Goal: Task Accomplishment & Management: Manage account settings

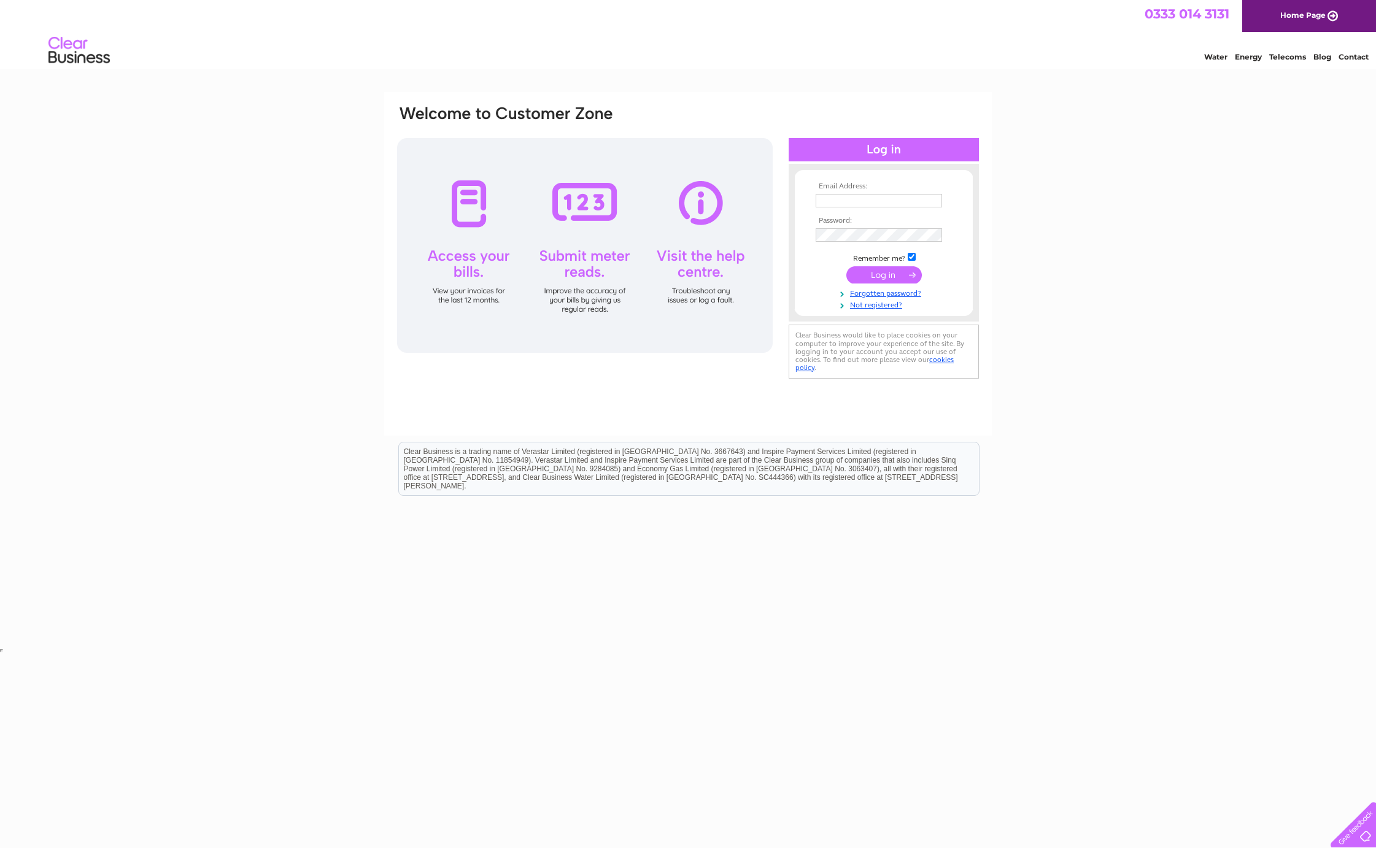
click at [462, 211] on div at bounding box center [585, 245] width 376 height 215
click at [846, 200] on input "text" at bounding box center [880, 201] width 128 height 15
type input "info@kajavid.com"
click at [846, 268] on input "submit" at bounding box center [883, 276] width 75 height 17
click at [888, 274] on input "submit" at bounding box center [883, 276] width 75 height 17
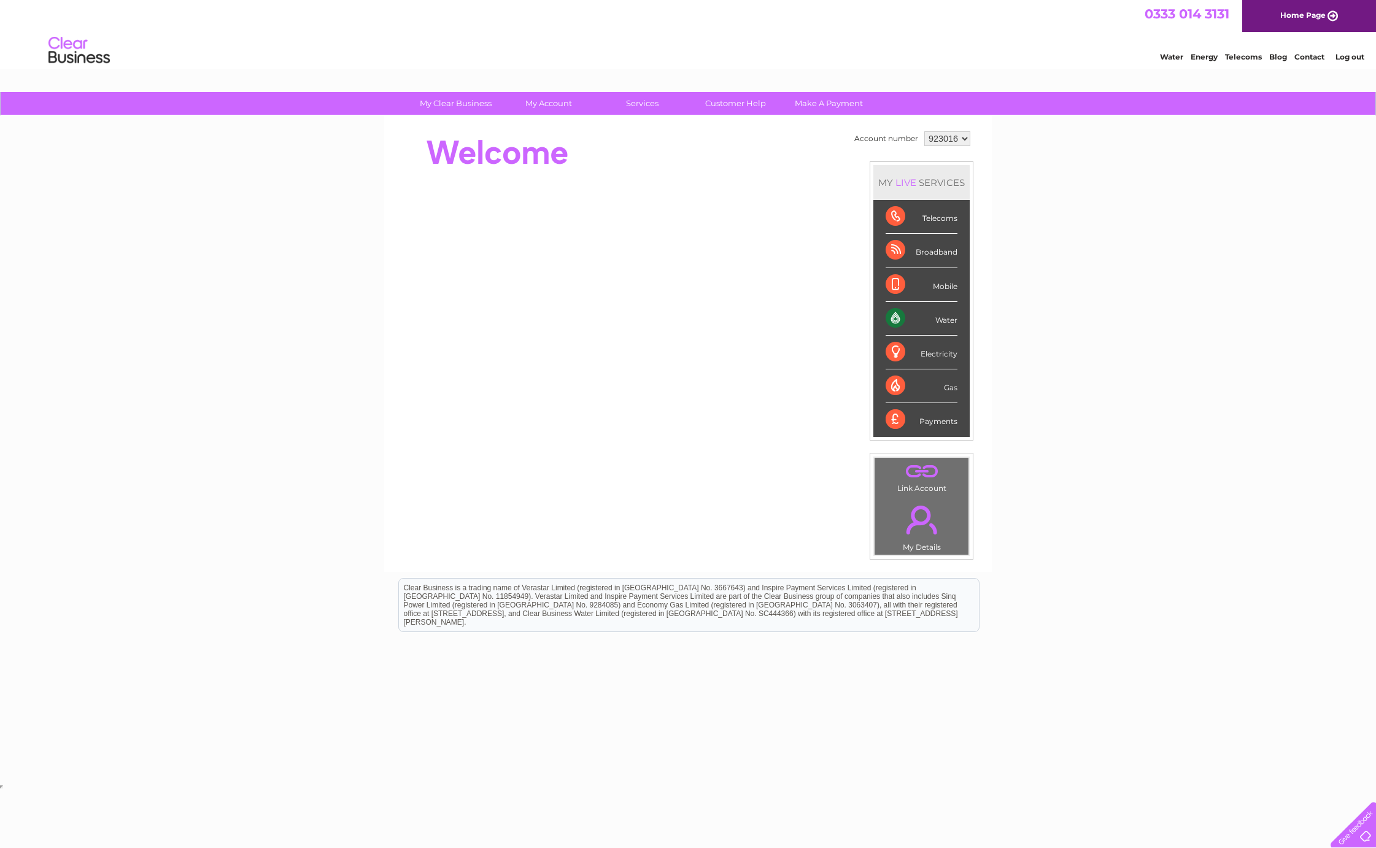
click at [892, 321] on div "Water" at bounding box center [922, 319] width 72 height 34
click at [947, 318] on div "Water" at bounding box center [922, 319] width 72 height 34
click at [897, 320] on div "Water" at bounding box center [922, 319] width 72 height 34
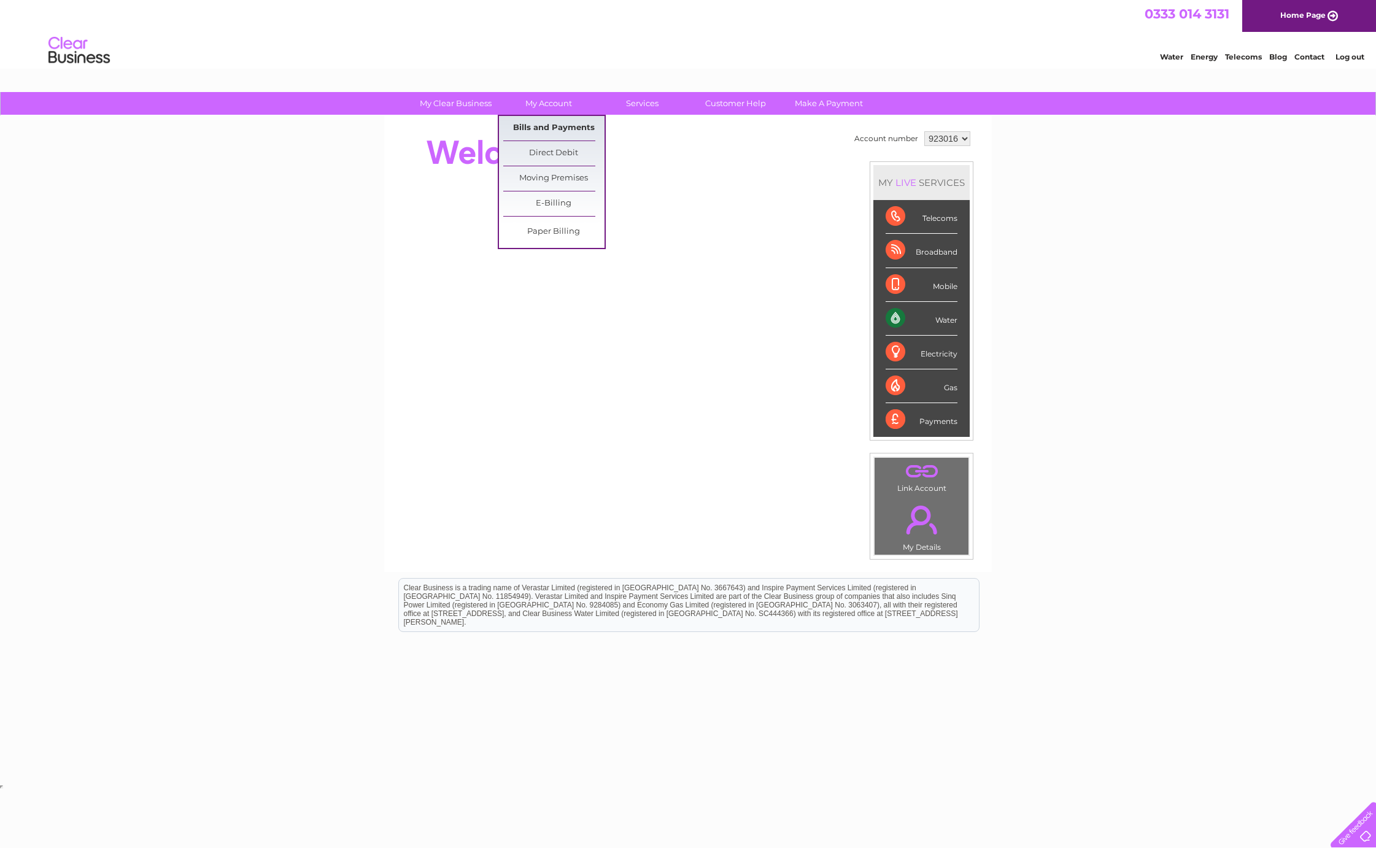
click at [546, 123] on link "Bills and Payments" at bounding box center [553, 128] width 101 height 25
click at [546, 127] on link "Bills and Payments" at bounding box center [553, 128] width 101 height 25
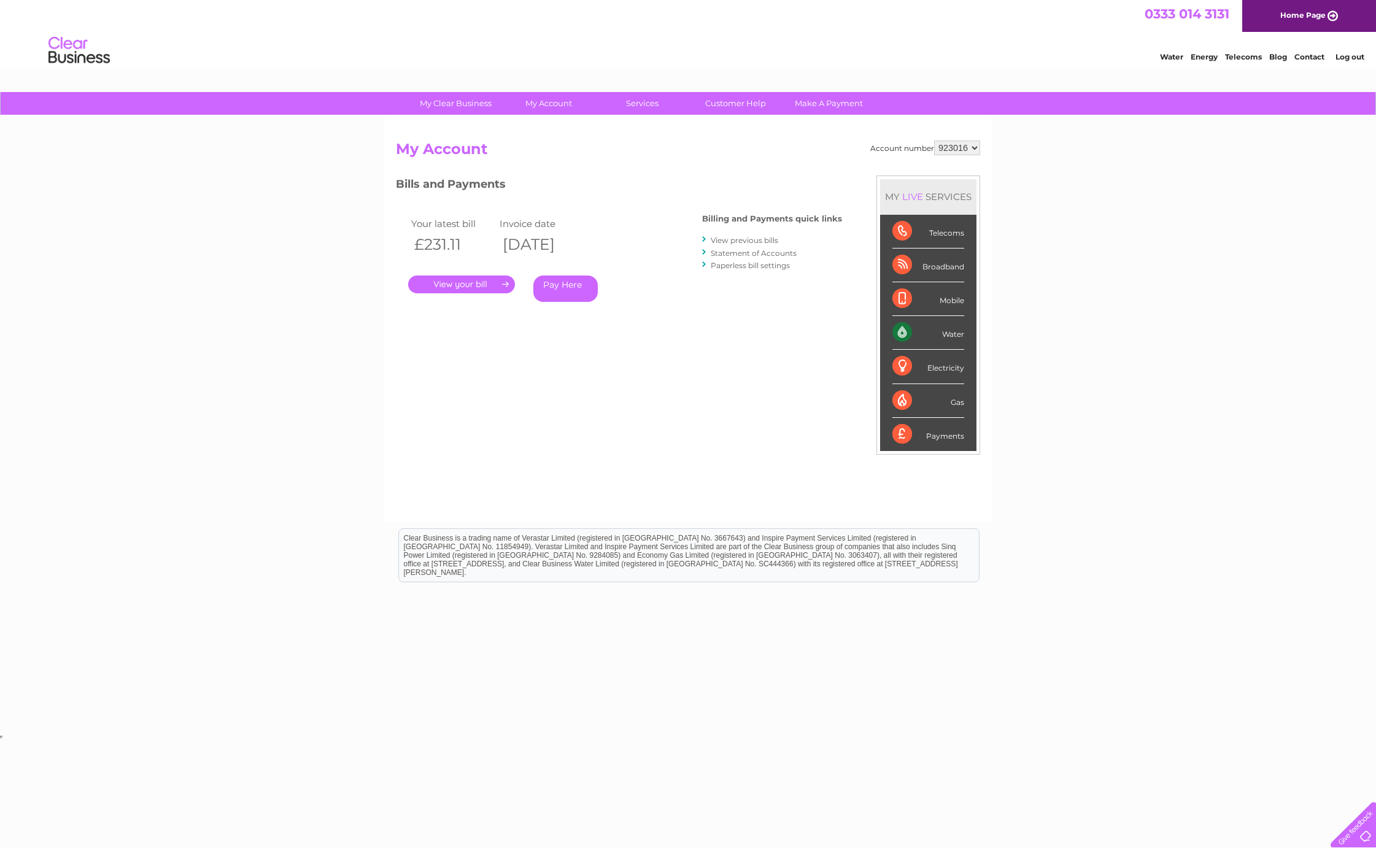
click at [473, 285] on link "." at bounding box center [461, 285] width 107 height 18
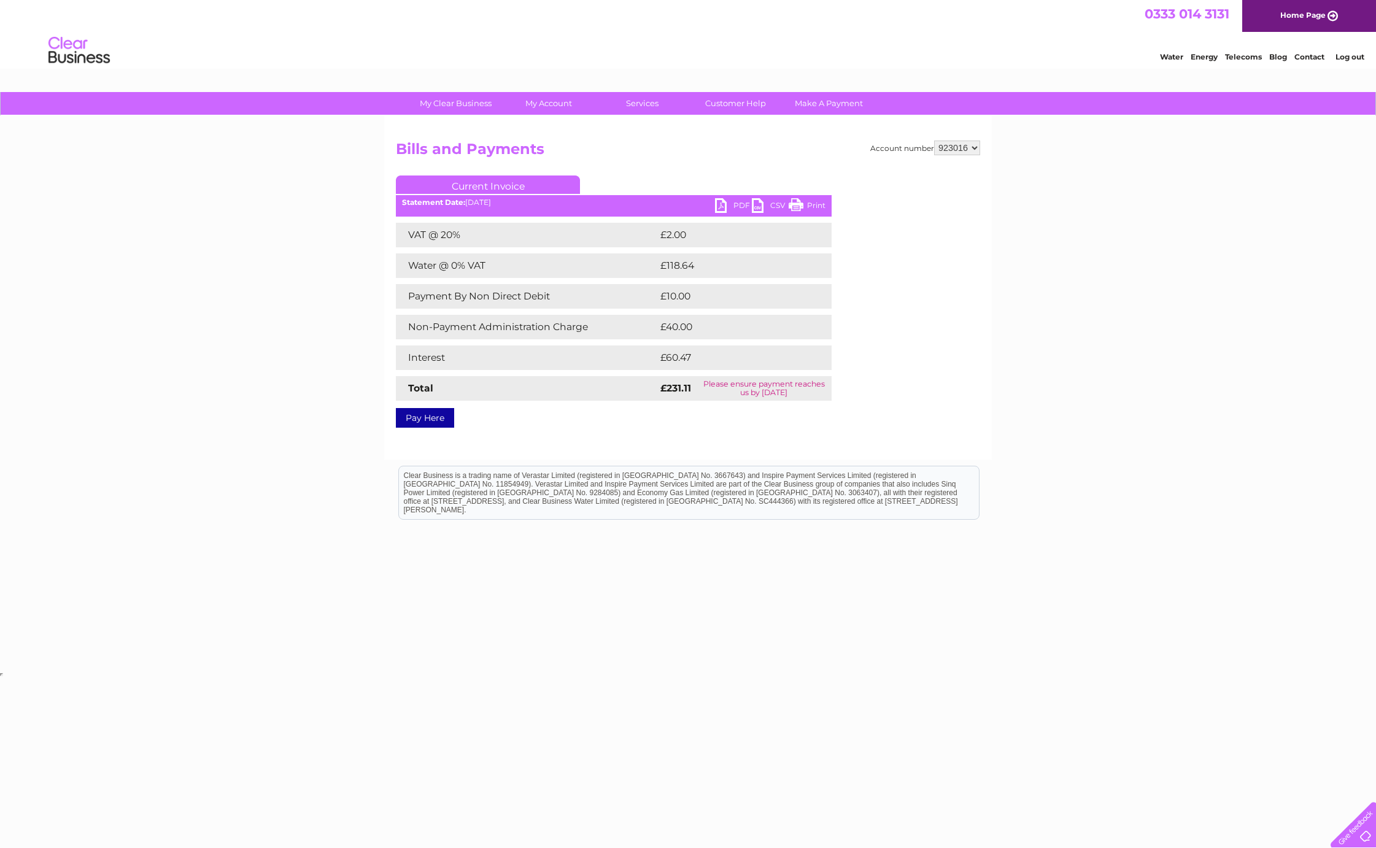
click at [441, 420] on link "Pay Here" at bounding box center [425, 418] width 58 height 20
click at [733, 211] on link "PDF" at bounding box center [733, 207] width 37 height 18
click at [733, 205] on link "PDF" at bounding box center [733, 207] width 37 height 18
click at [743, 206] on link "PDF" at bounding box center [733, 207] width 37 height 18
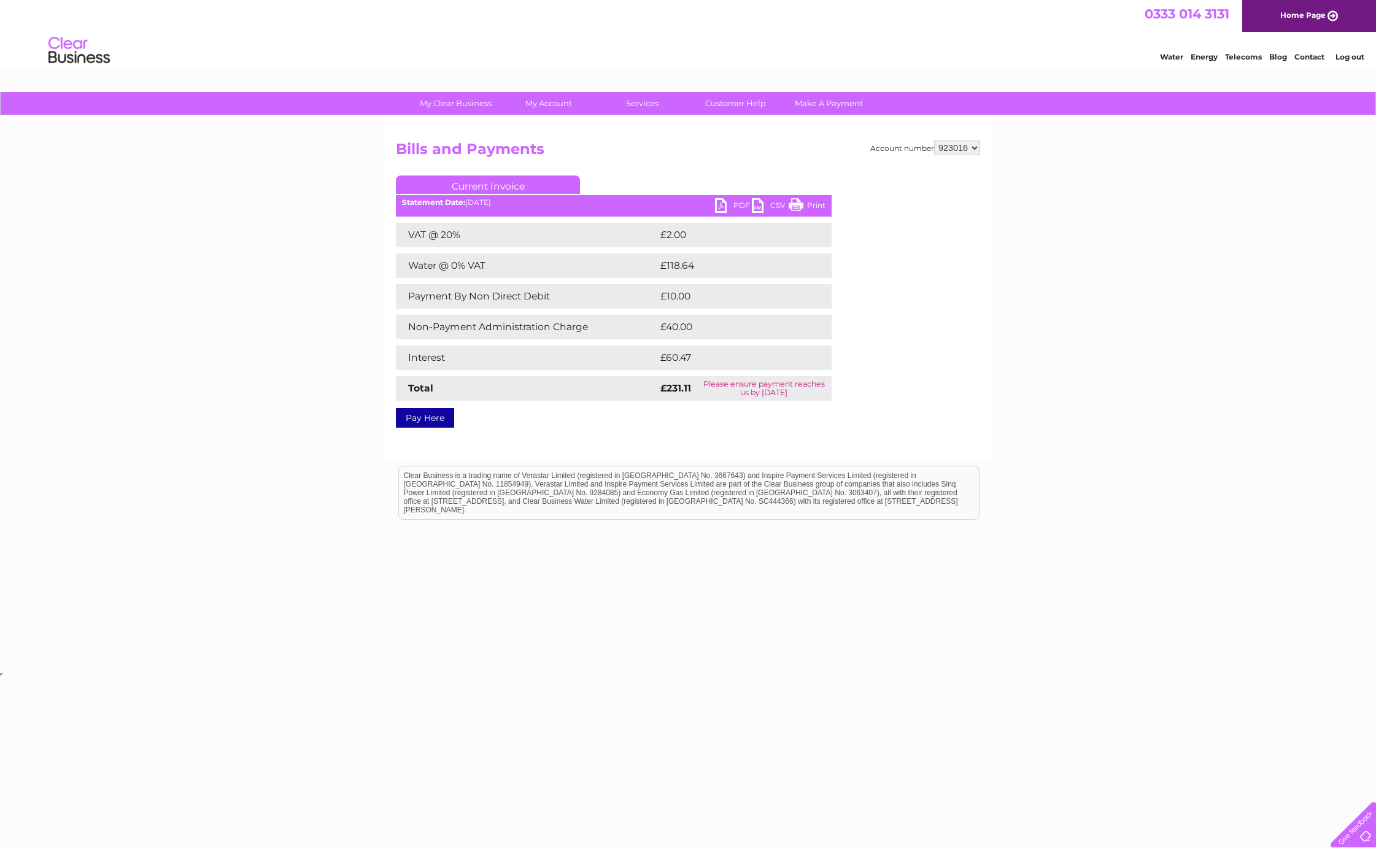
click at [743, 206] on link "PDF" at bounding box center [733, 207] width 37 height 18
